Goal: Find specific page/section: Find specific page/section

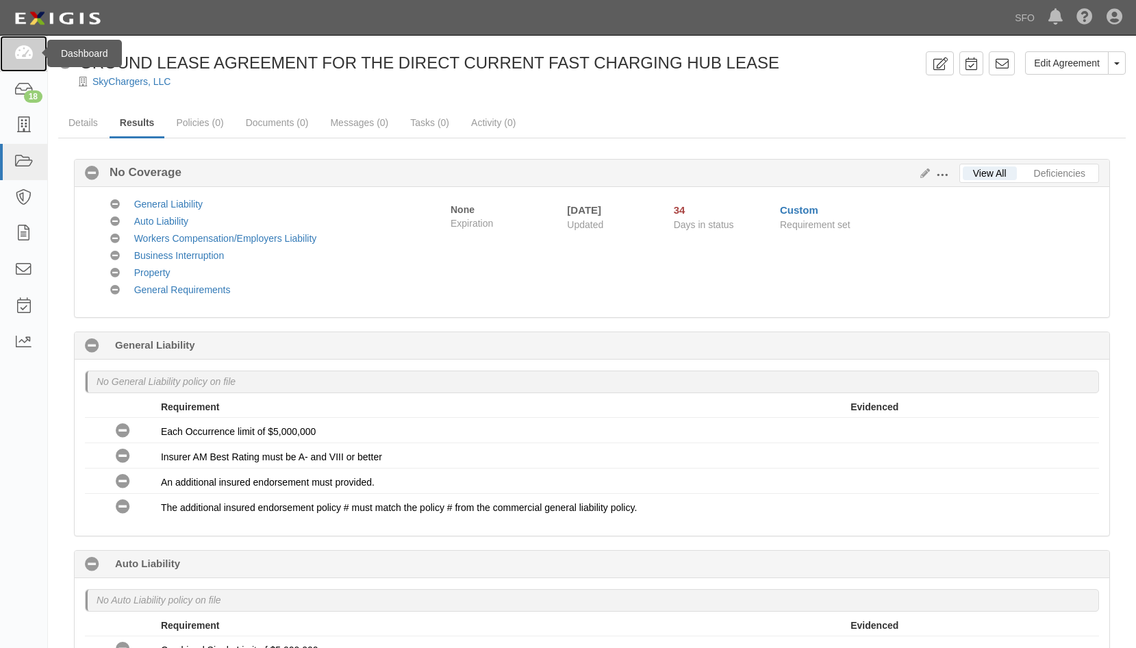
click at [32, 60] on icon at bounding box center [23, 54] width 19 height 16
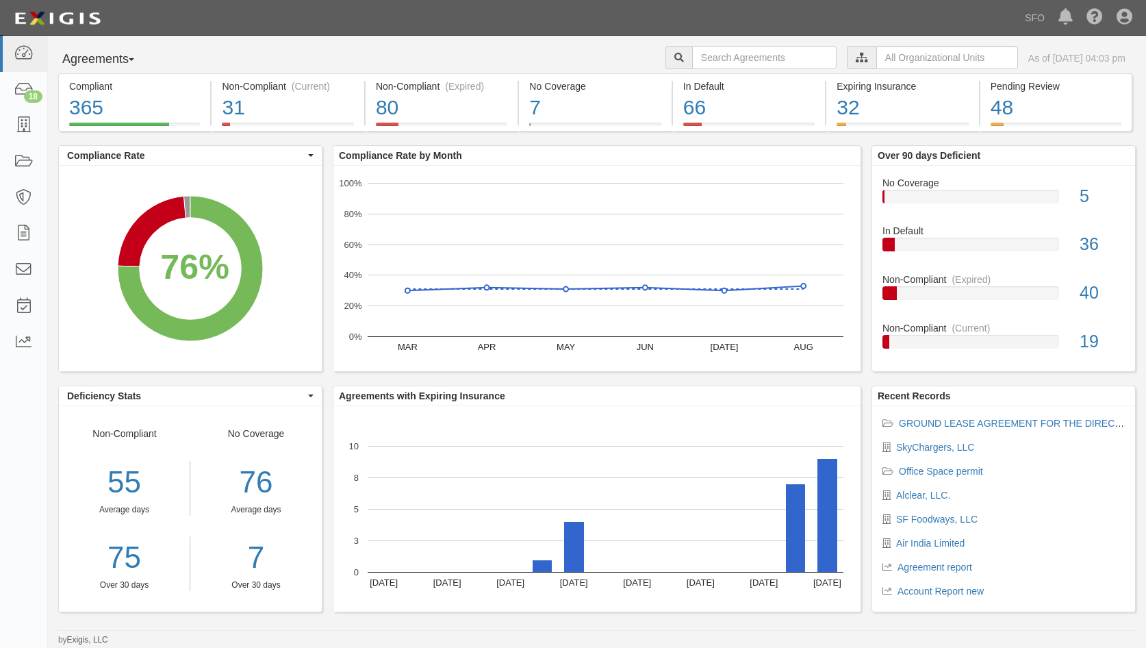
click at [112, 50] on button "Agreements" at bounding box center [109, 59] width 103 height 27
click at [122, 86] on link "Parties" at bounding box center [113, 88] width 108 height 18
